Goal: Information Seeking & Learning: Understand process/instructions

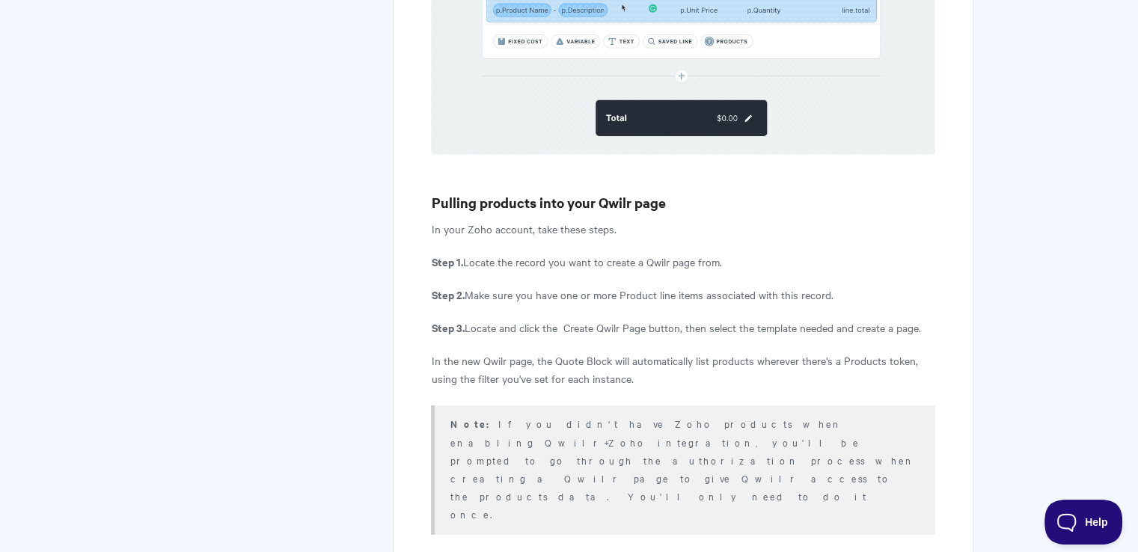
scroll to position [4697, 0]
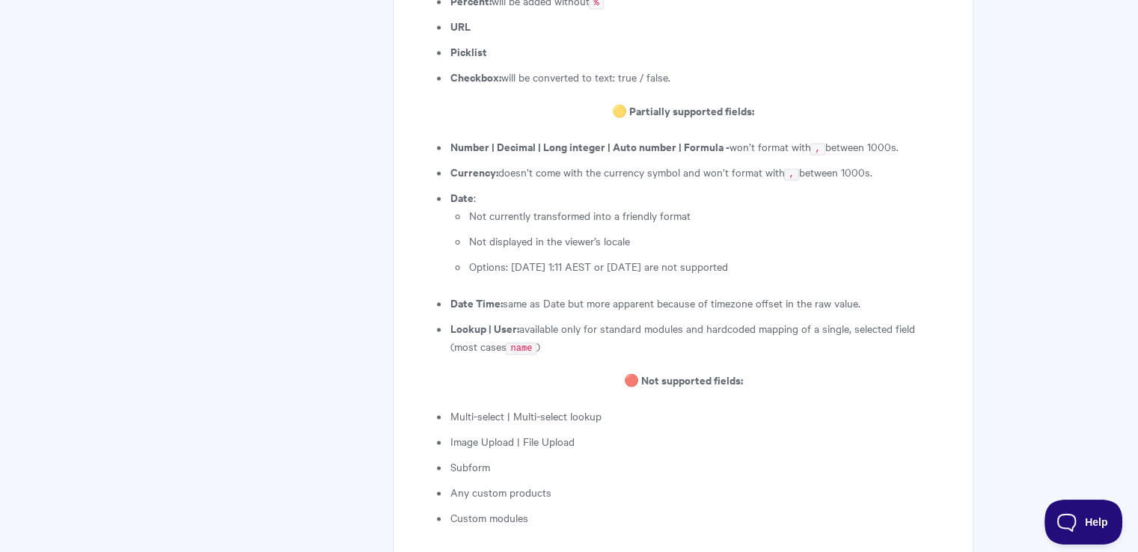
scroll to position [2306, 0]
click at [519, 507] on li "Custom modules" at bounding box center [692, 516] width 485 height 18
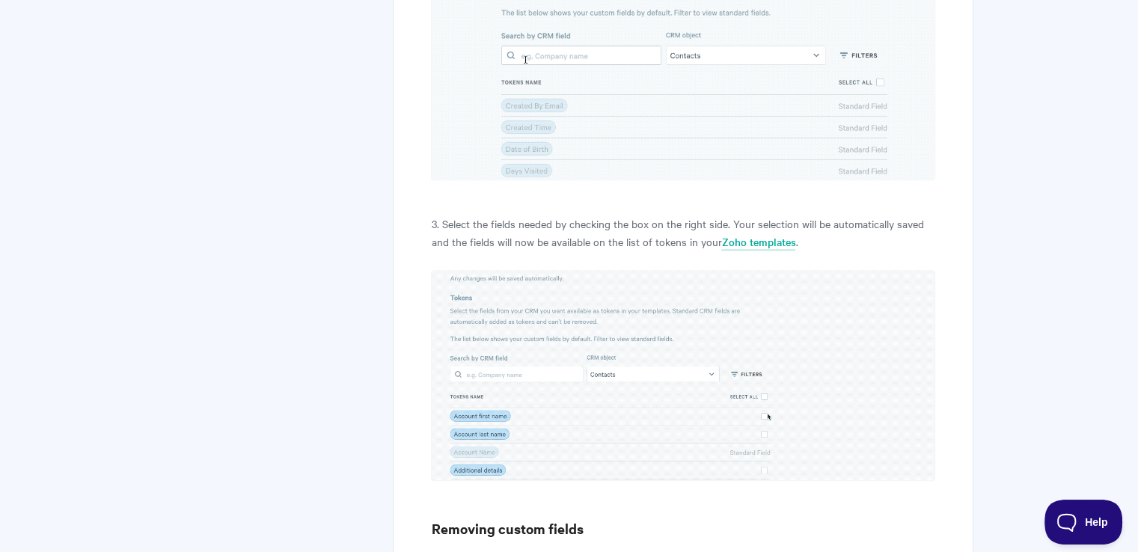
scroll to position [1248, 0]
